Goal: Navigation & Orientation: Find specific page/section

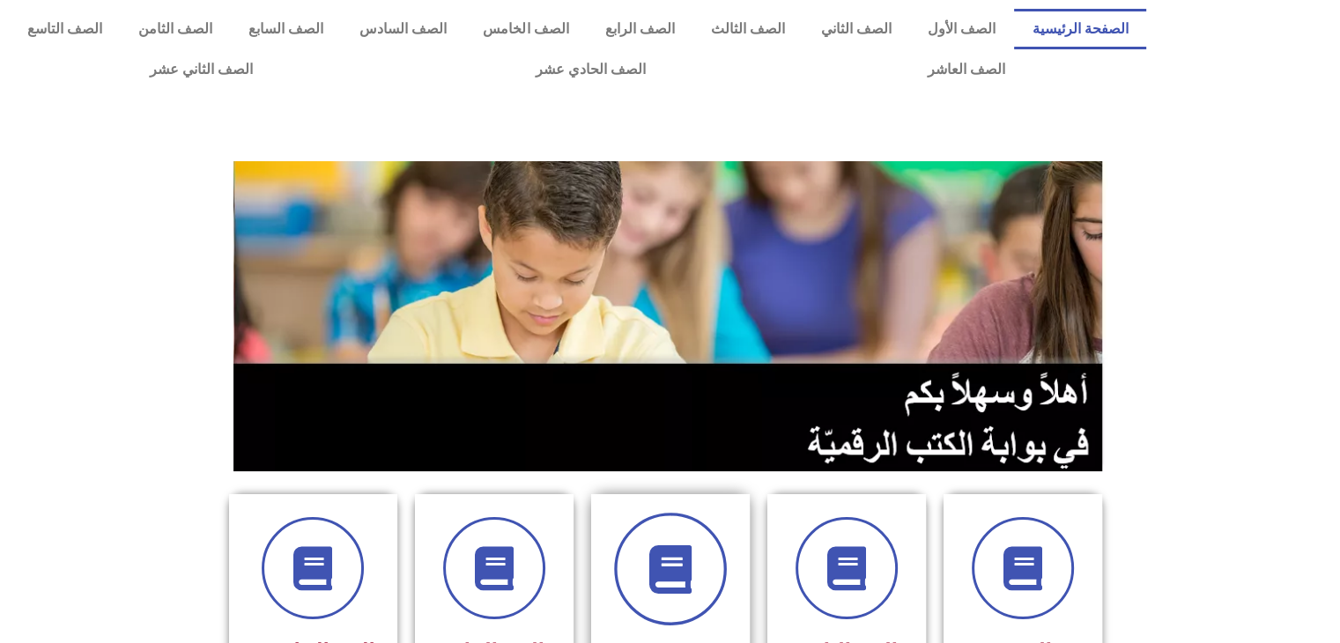
click at [706, 543] on span at bounding box center [670, 569] width 113 height 113
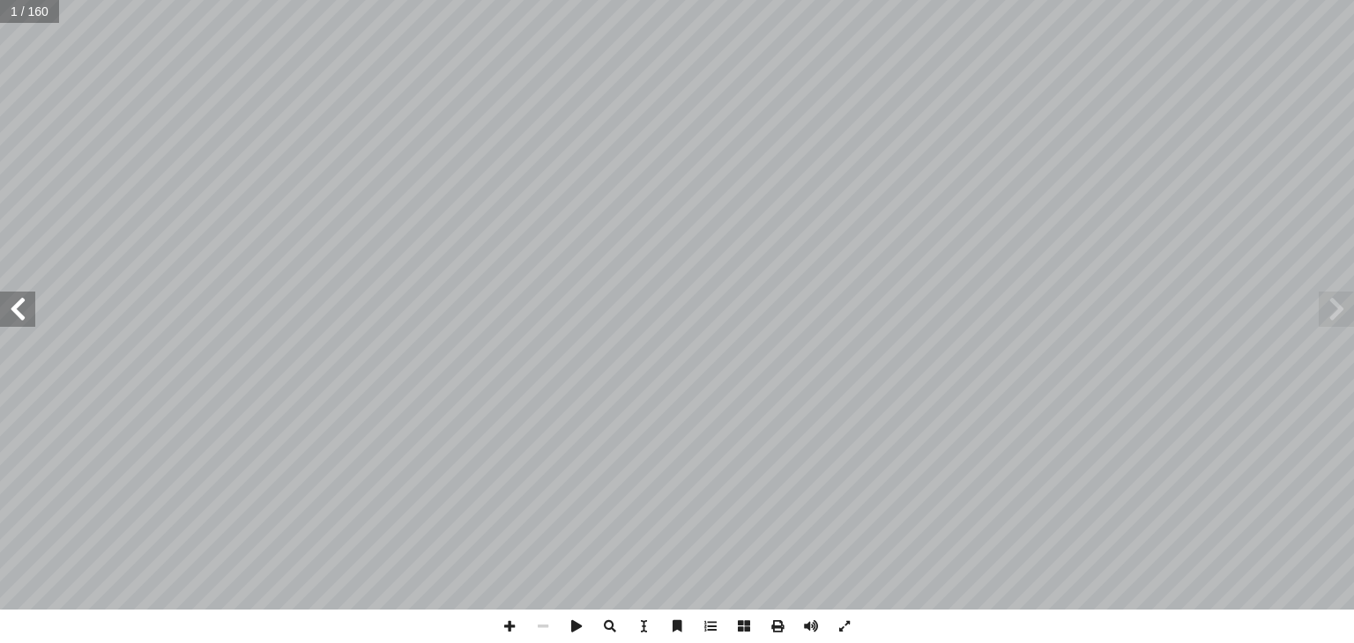
click at [20, 316] on span at bounding box center [17, 309] width 35 height 35
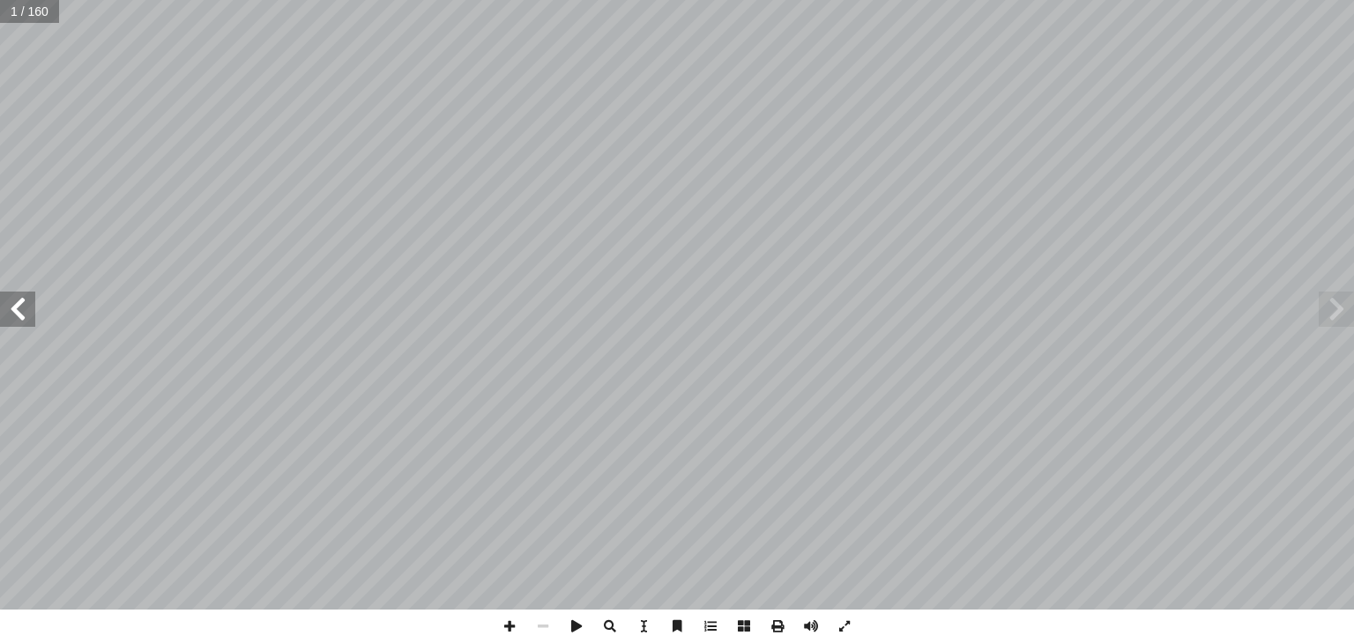
click at [20, 316] on span at bounding box center [17, 309] width 35 height 35
click at [31, 315] on span at bounding box center [17, 309] width 35 height 35
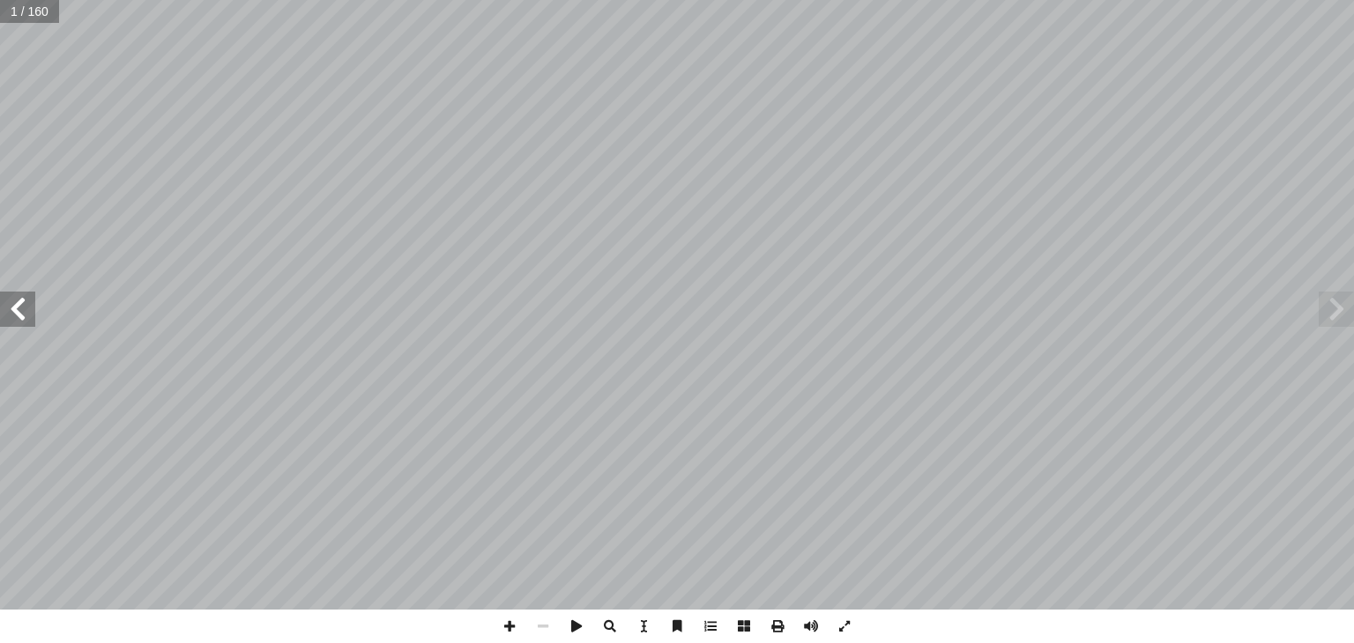
click at [31, 315] on span at bounding box center [17, 309] width 35 height 35
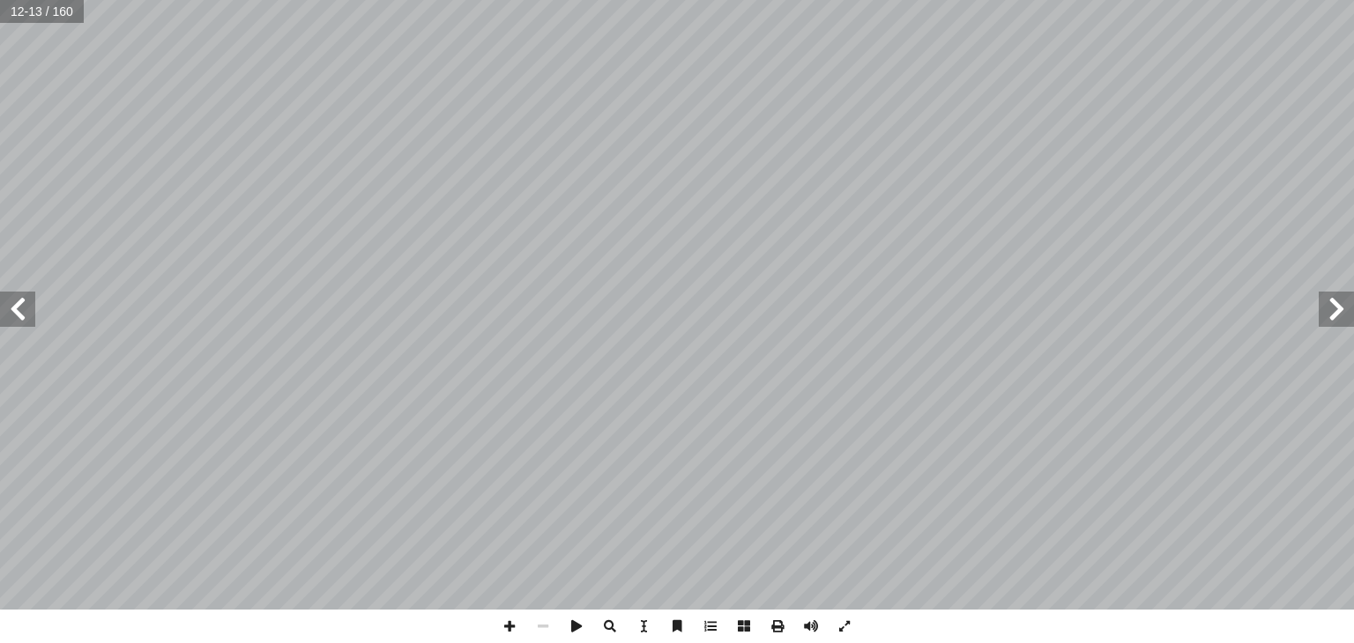
click at [31, 315] on span at bounding box center [17, 309] width 35 height 35
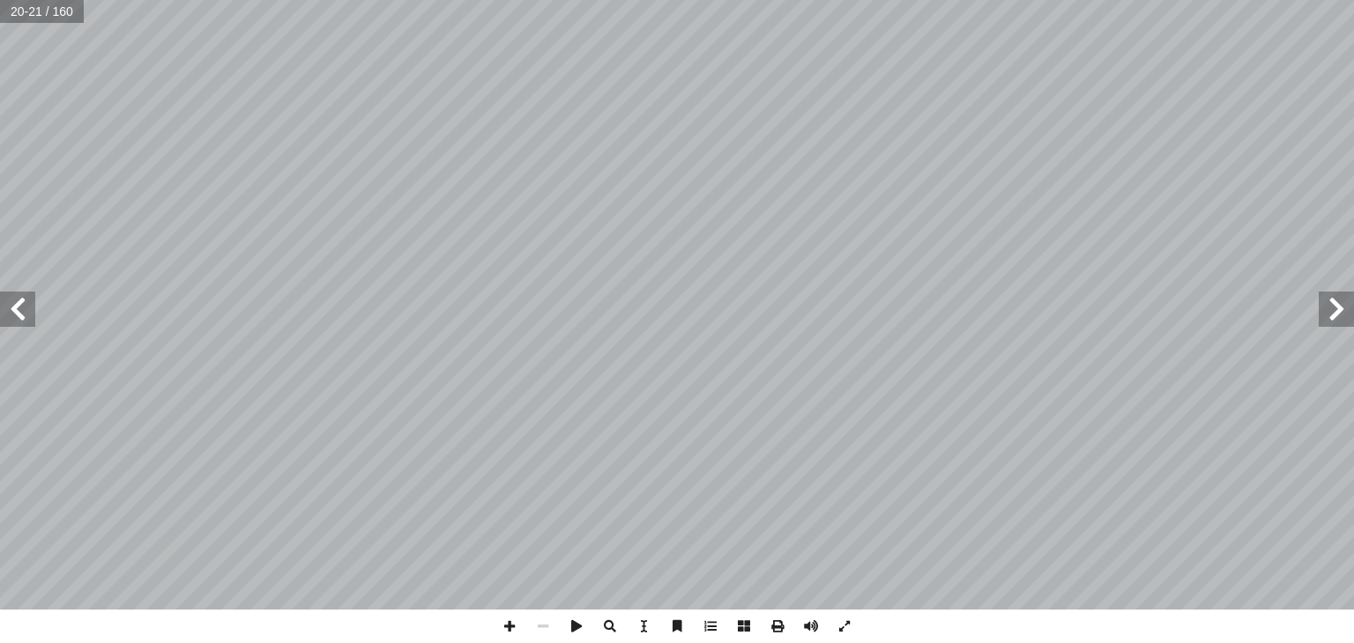
click at [31, 315] on span at bounding box center [17, 309] width 35 height 35
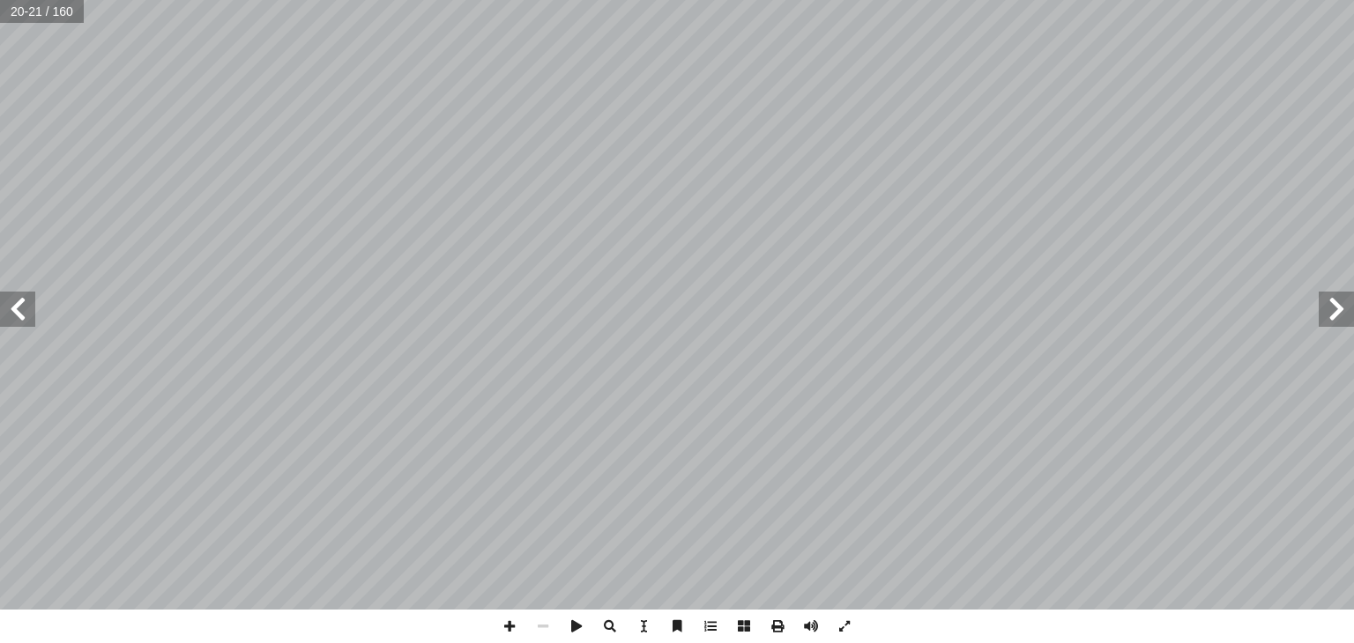
click at [31, 315] on span at bounding box center [17, 309] width 35 height 35
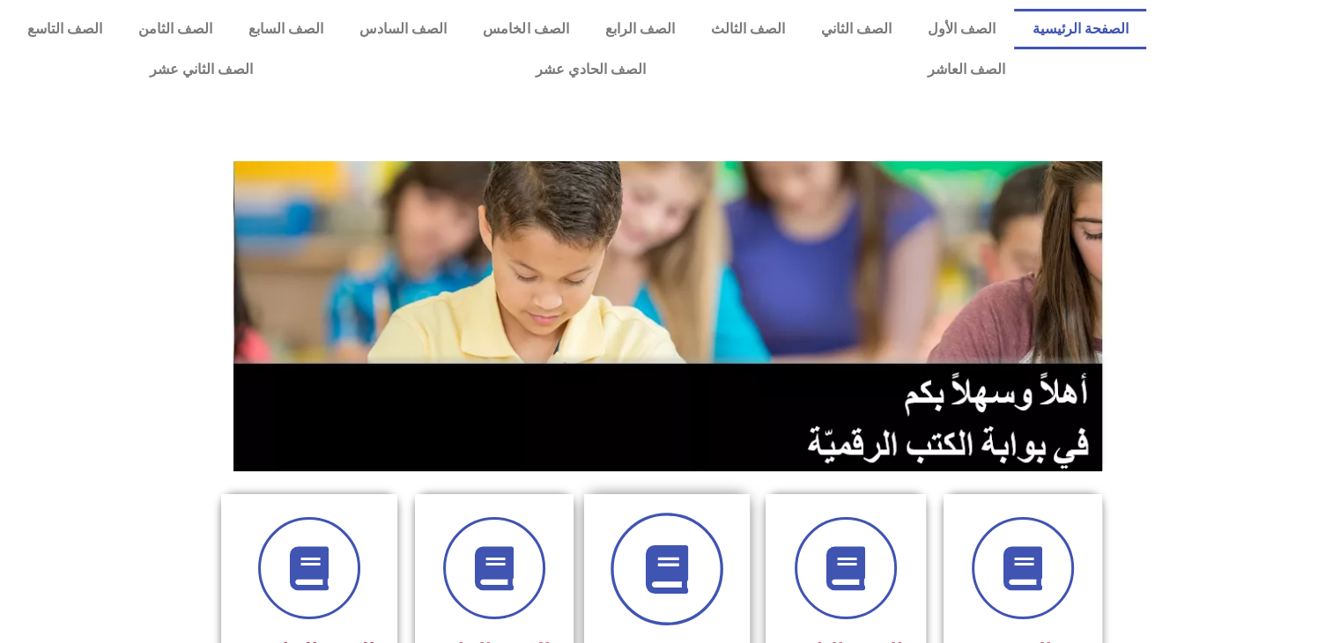
click at [702, 538] on span at bounding box center [667, 569] width 113 height 113
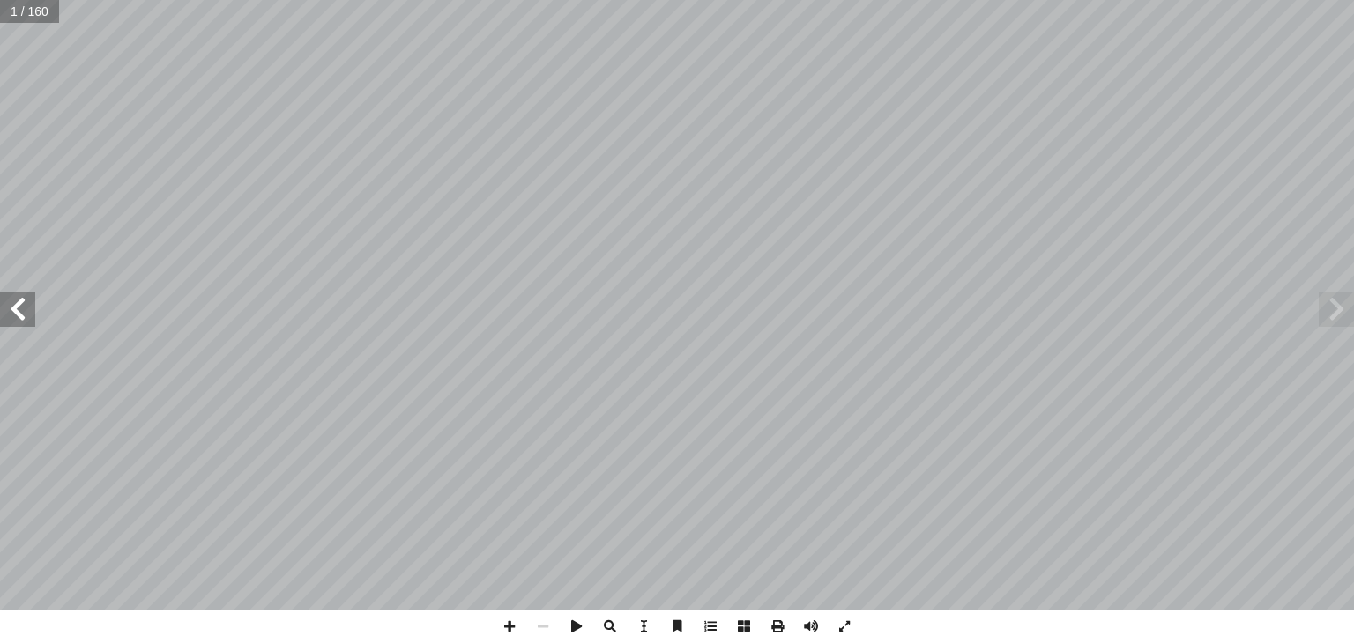
click at [1, 297] on span at bounding box center [17, 309] width 35 height 35
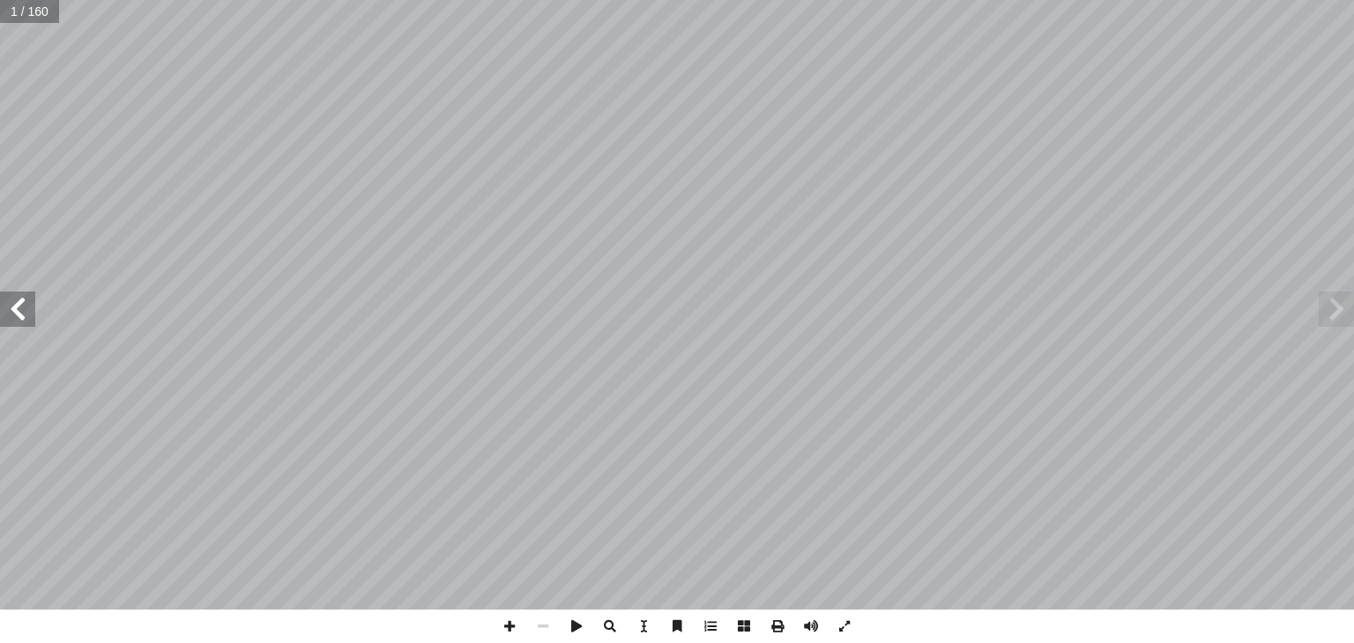
click at [1, 297] on span at bounding box center [17, 309] width 35 height 35
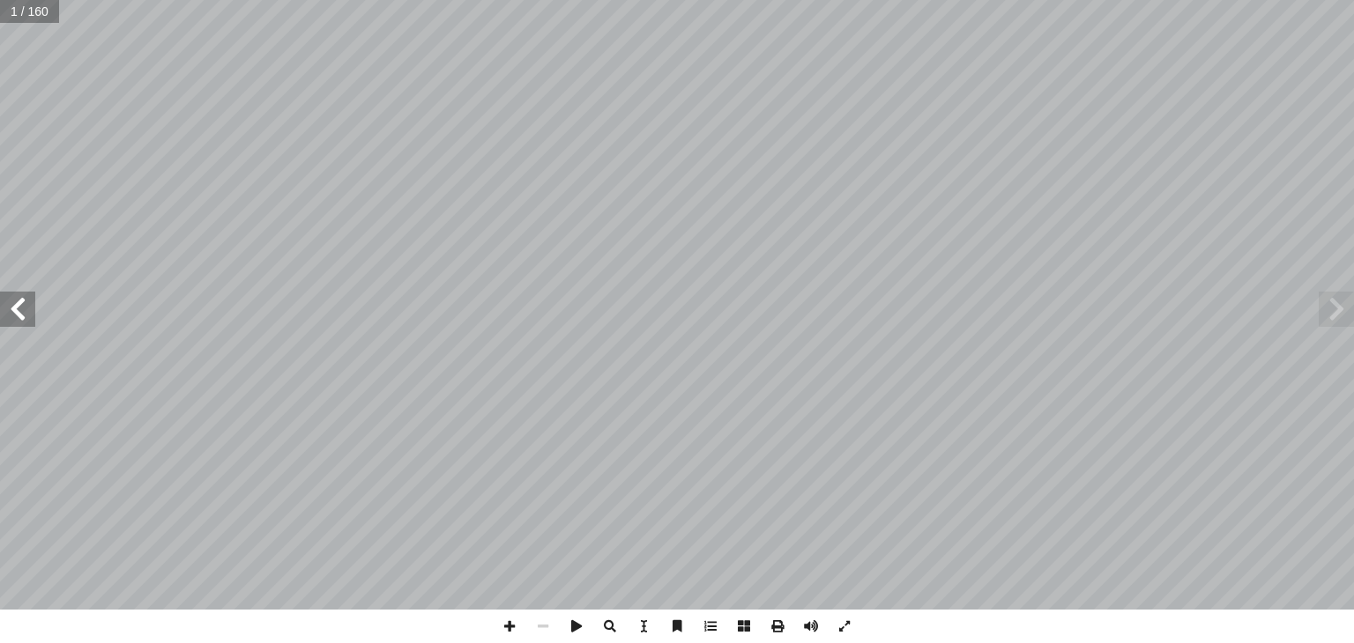
click at [1, 297] on span at bounding box center [17, 309] width 35 height 35
